Goal: Information Seeking & Learning: Learn about a topic

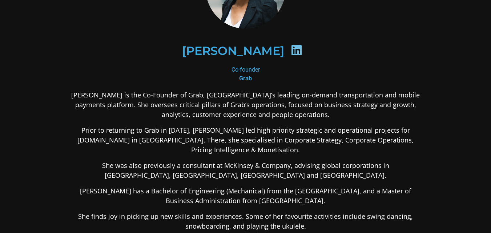
scroll to position [76, 0]
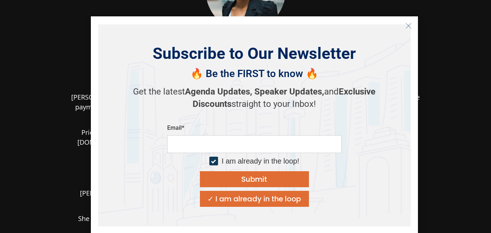
click at [412, 23] on button "Close" at bounding box center [409, 26] width 12 height 12
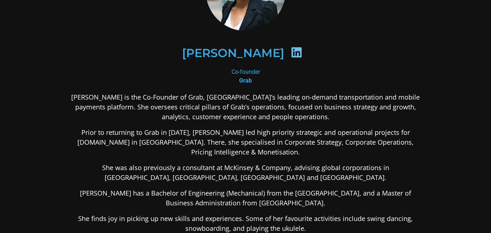
click at [314, 115] on p "[PERSON_NAME] is the Co-Founder of Grab, [GEOGRAPHIC_DATA]’s leading on-demand …" at bounding box center [245, 106] width 353 height 29
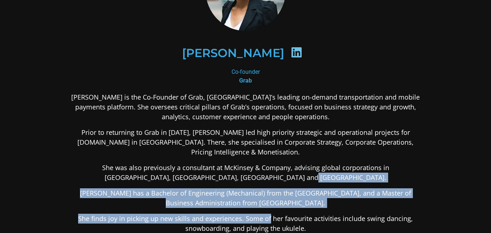
drag, startPoint x: 302, startPoint y: 180, endPoint x: 270, endPoint y: 210, distance: 43.7
click at [270, 210] on div "[PERSON_NAME] is the Co-Founder of Grab, [GEOGRAPHIC_DATA]’s leading on-demand …" at bounding box center [245, 220] width 353 height 256
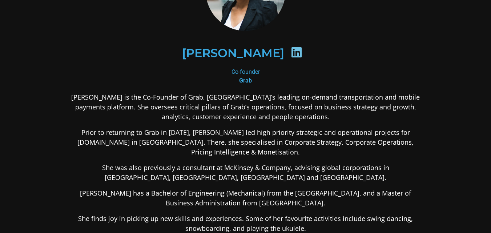
click at [377, 50] on div "[PERSON_NAME]" at bounding box center [246, 52] width 318 height 37
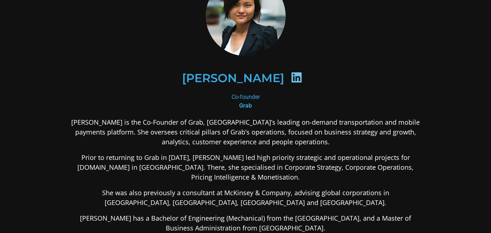
scroll to position [0, 0]
